Goal: Task Accomplishment & Management: Manage account settings

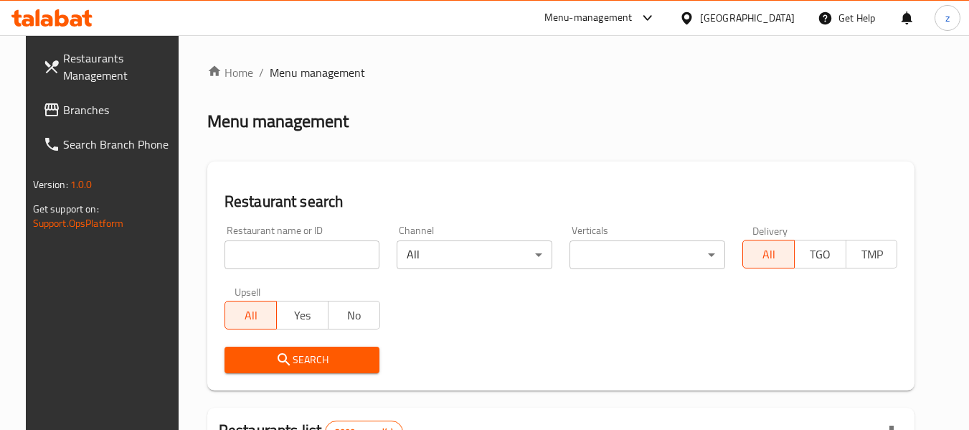
click at [258, 25] on div "Menu-management Bahrain Get Help z" at bounding box center [484, 18] width 969 height 34
click at [78, 105] on span "Branches" at bounding box center [119, 109] width 113 height 17
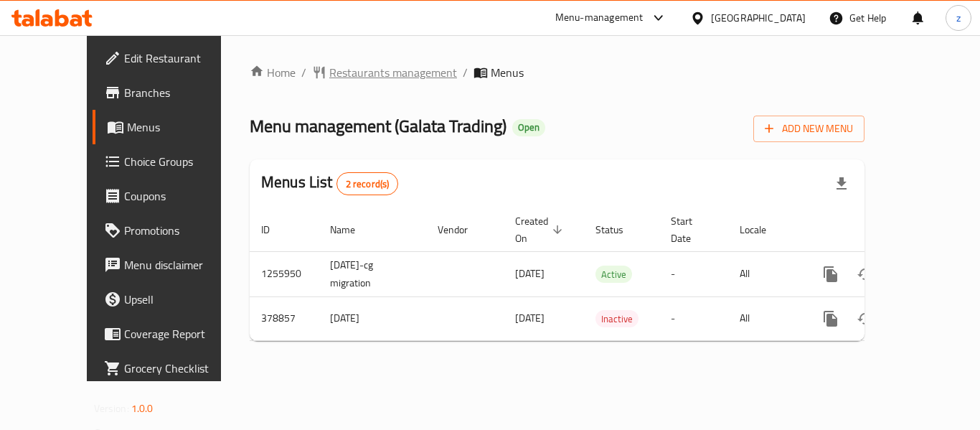
click at [329, 81] on span "Restaurants management" at bounding box center [393, 72] width 128 height 17
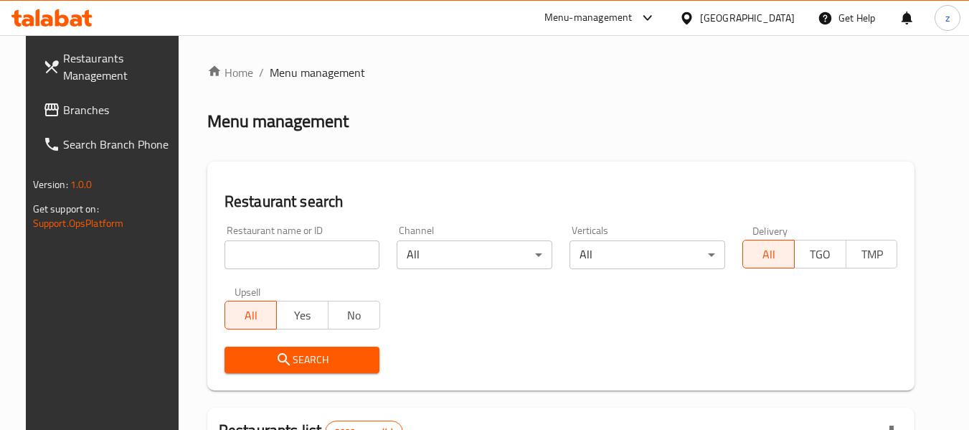
click at [272, 254] on input "search" at bounding box center [303, 254] width 156 height 29
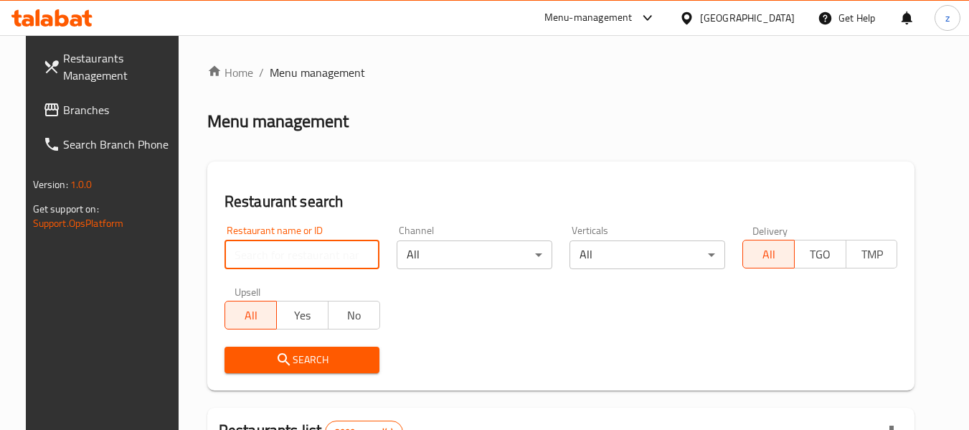
paste input "631381"
type input "631381"
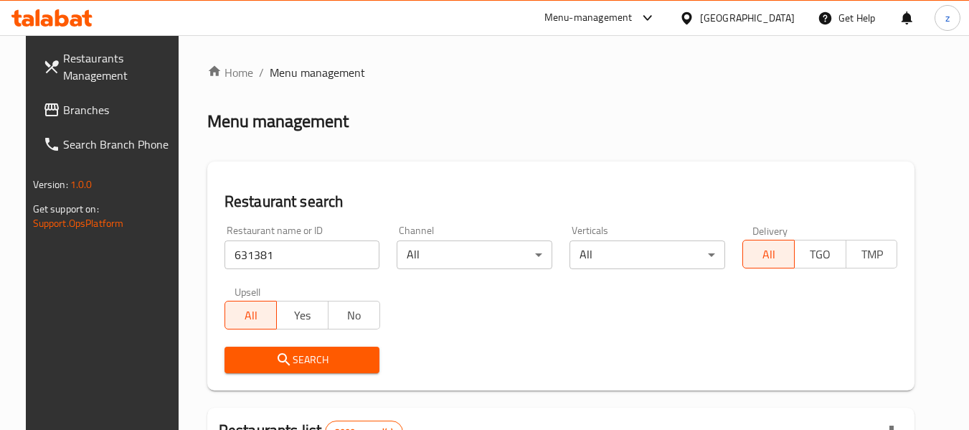
click at [293, 355] on span "Search" at bounding box center [302, 360] width 133 height 18
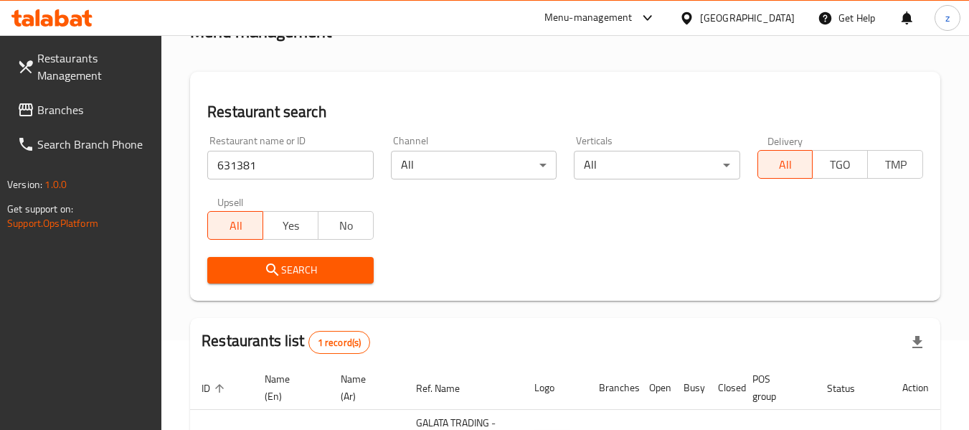
scroll to position [85, 0]
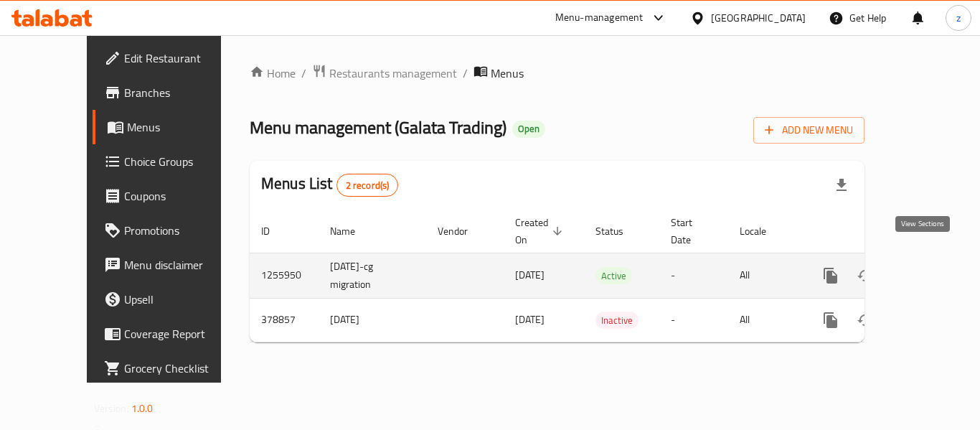
click at [925, 267] on icon "enhanced table" at bounding box center [933, 275] width 17 height 17
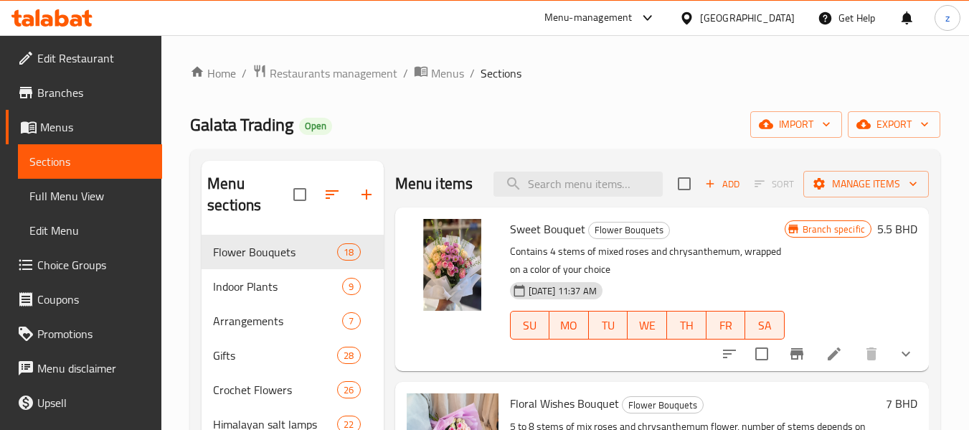
click at [90, 260] on span "Choice Groups" at bounding box center [93, 264] width 113 height 17
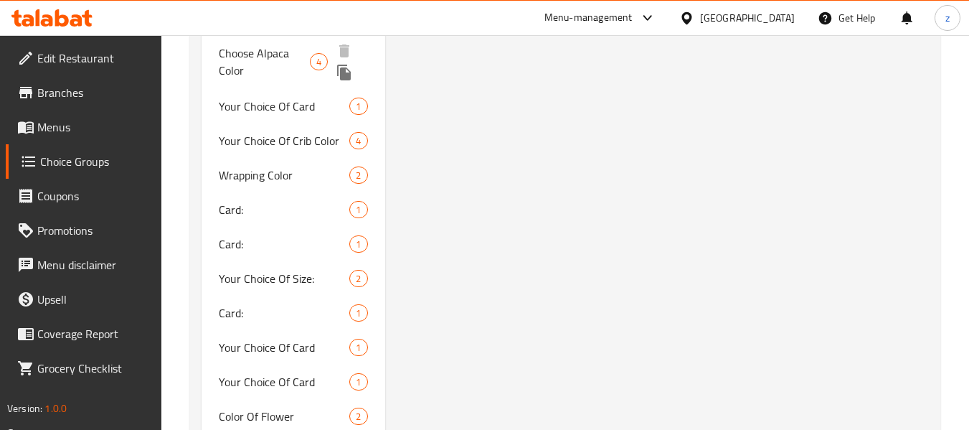
scroll to position [1148, 0]
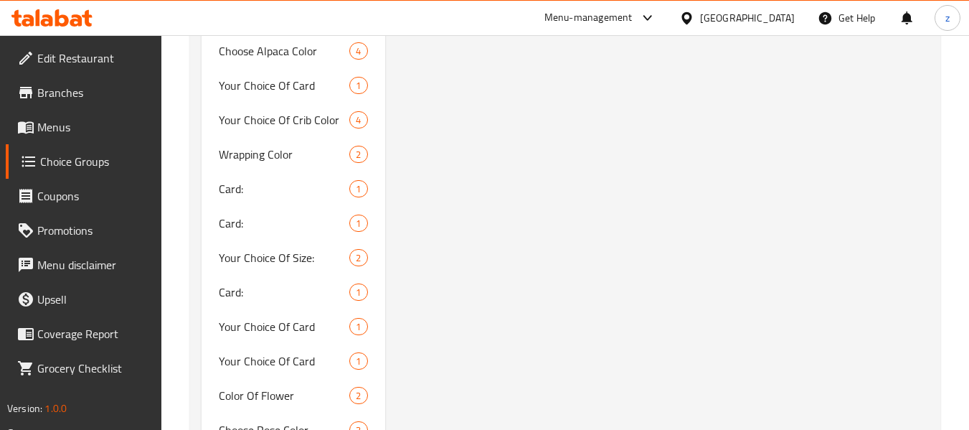
click at [448, 173] on div "Add Ons (ID: 596931) Add Ons ​ اضافات ​ Min: 0 ​ Max: 1 ​ Save Assigned to Add …" at bounding box center [660, 35] width 550 height 2040
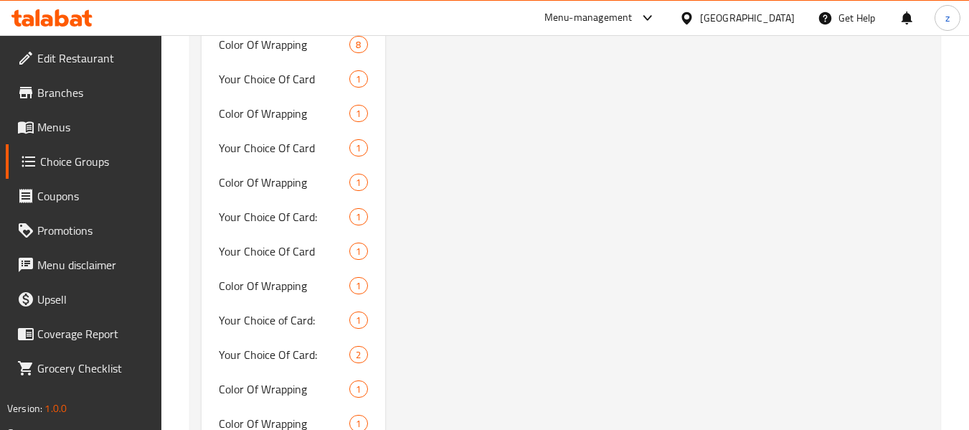
scroll to position [1670, 0]
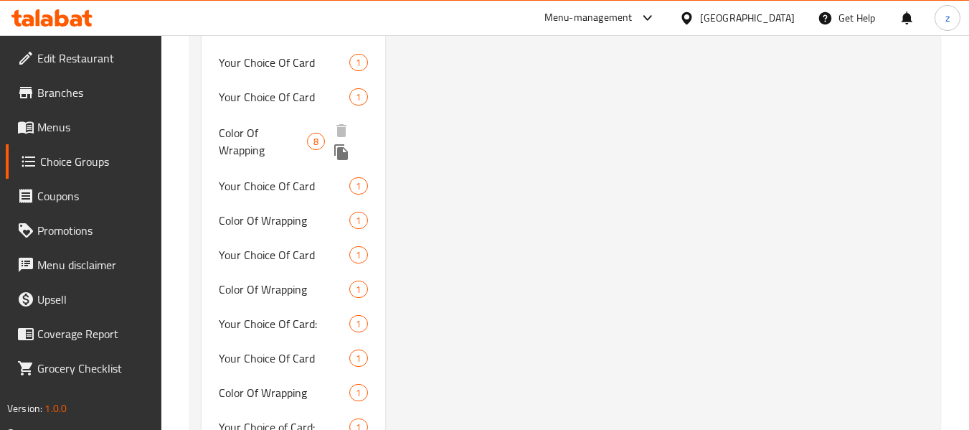
click at [275, 138] on span "Color Of Wrapping" at bounding box center [263, 141] width 88 height 34
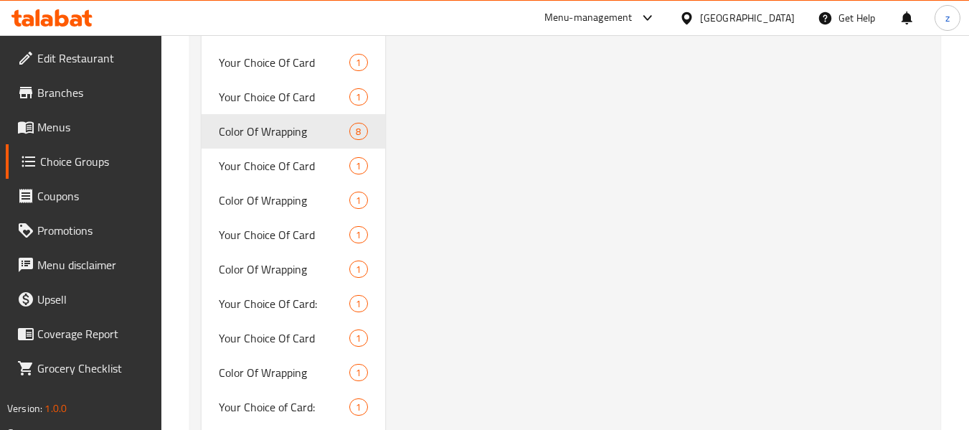
type input "Color Of Wrapping"
type input "لون التغليف"
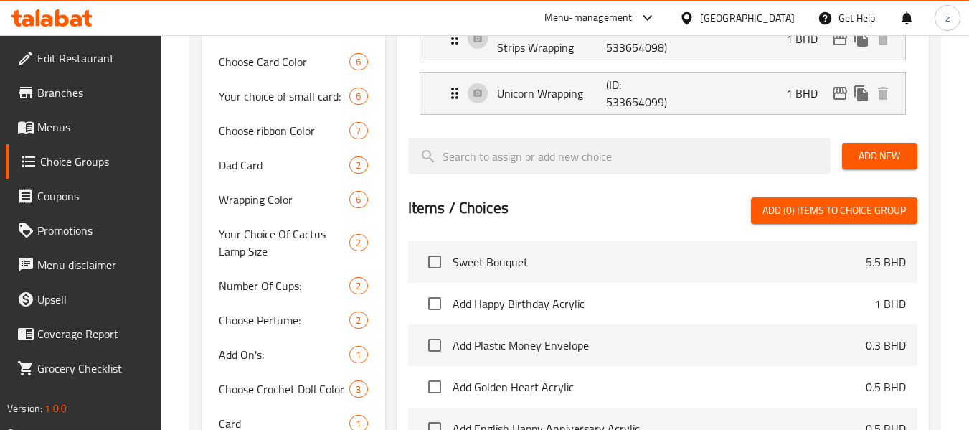
scroll to position [666, 0]
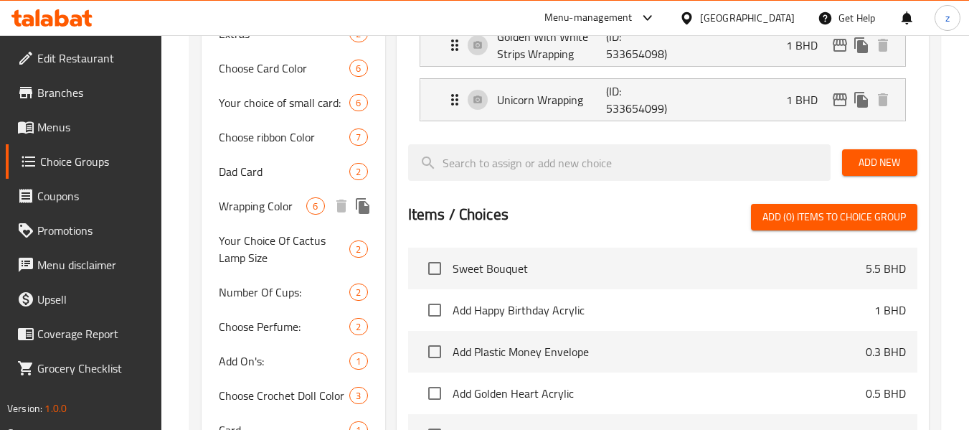
click at [281, 206] on span "Wrapping Color" at bounding box center [263, 205] width 88 height 17
type input "Wrapping Color"
type input "1"
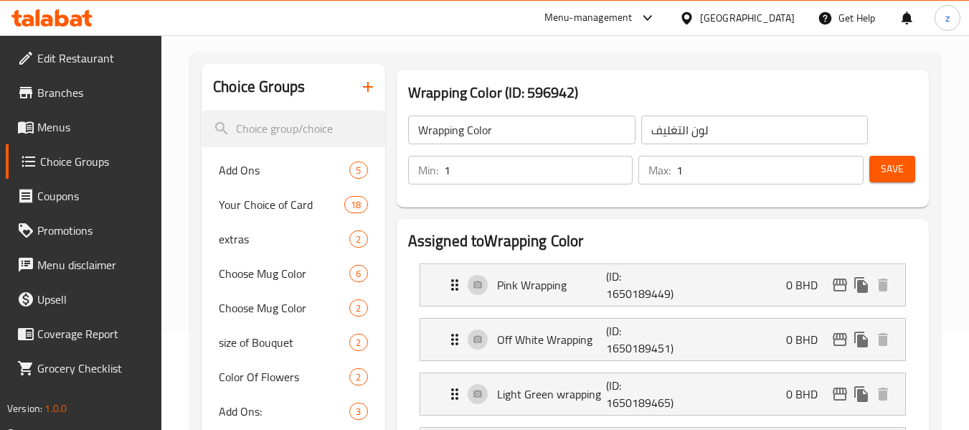
scroll to position [92, 0]
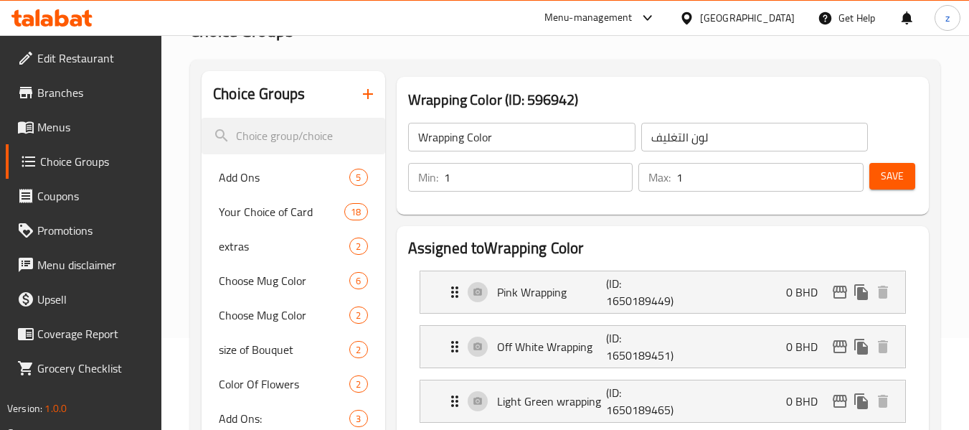
click at [75, 5] on div at bounding box center [52, 18] width 104 height 29
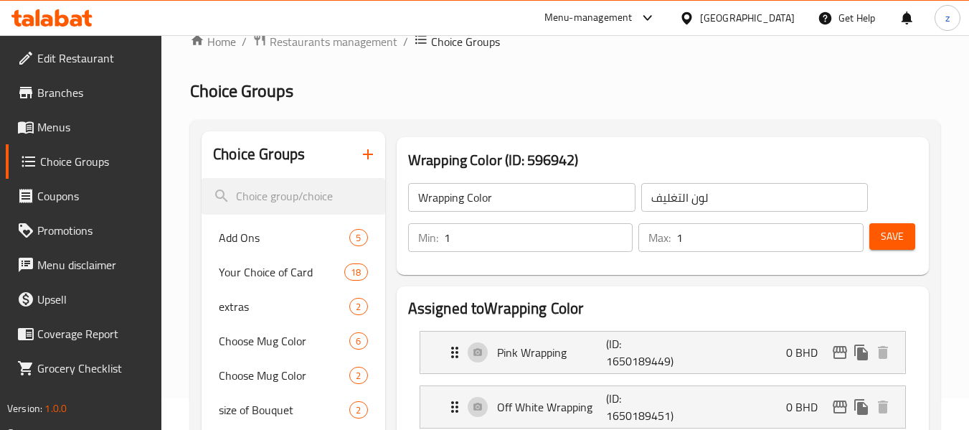
scroll to position [0, 0]
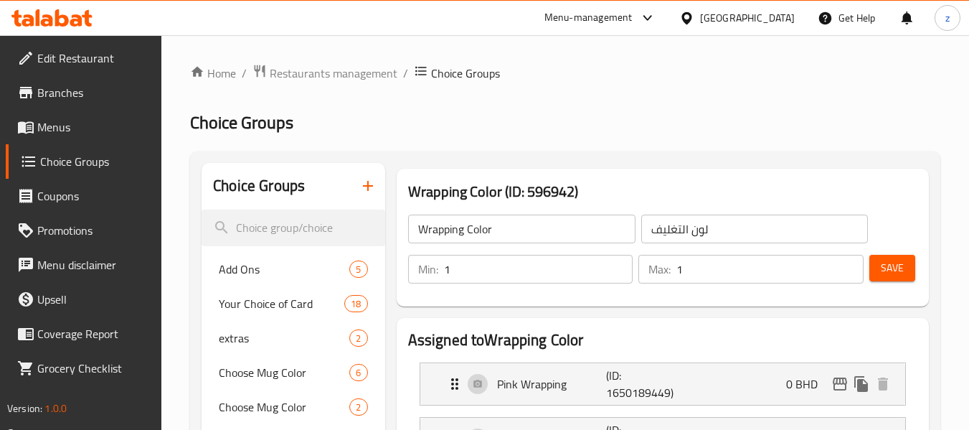
click at [67, 90] on span "Branches" at bounding box center [93, 92] width 113 height 17
